Goal: Check status: Check status

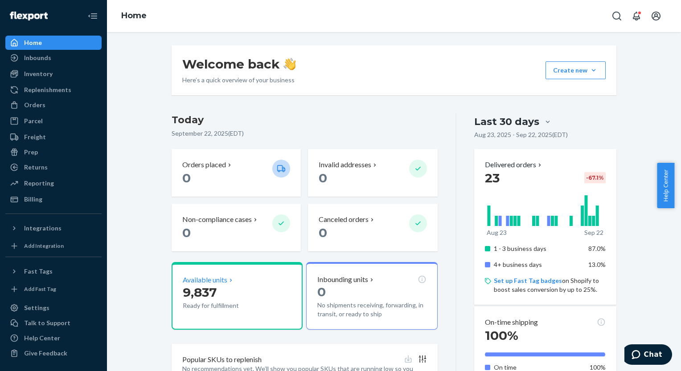
click at [199, 276] on p "Available units" at bounding box center [205, 280] width 45 height 10
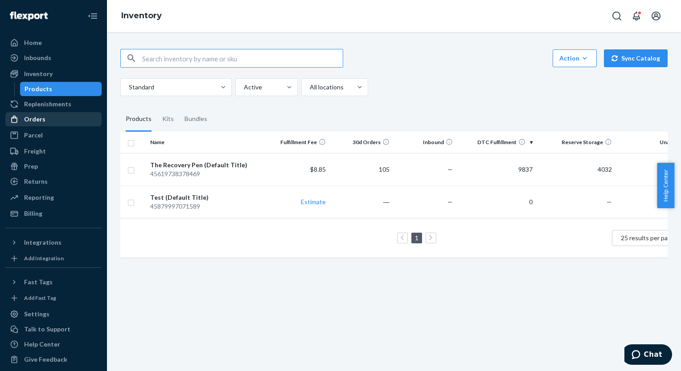
click at [36, 121] on div "Orders" at bounding box center [34, 119] width 21 height 9
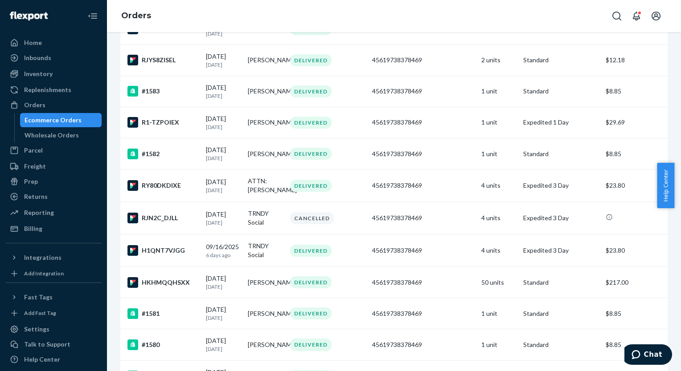
scroll to position [118, 0]
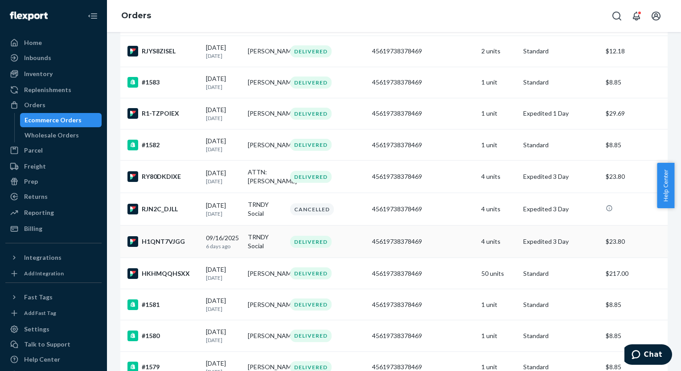
click at [277, 253] on td "TRNDY Social" at bounding box center [265, 242] width 42 height 33
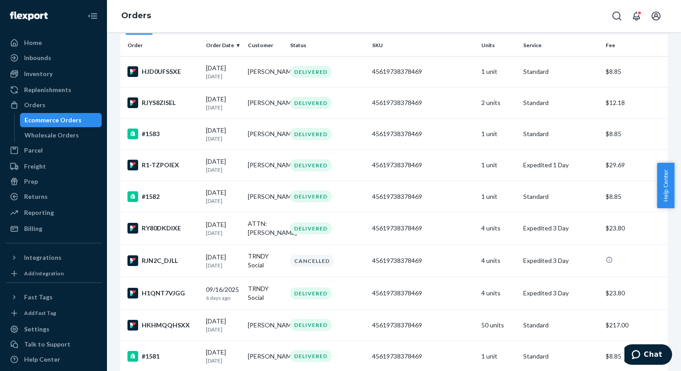
scroll to position [67, 0]
click at [262, 267] on td "TRNDY Social" at bounding box center [265, 260] width 42 height 33
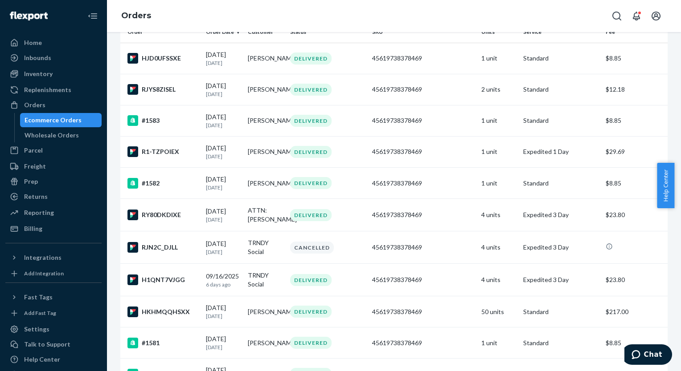
scroll to position [80, 0]
